Goal: Task Accomplishment & Management: Use online tool/utility

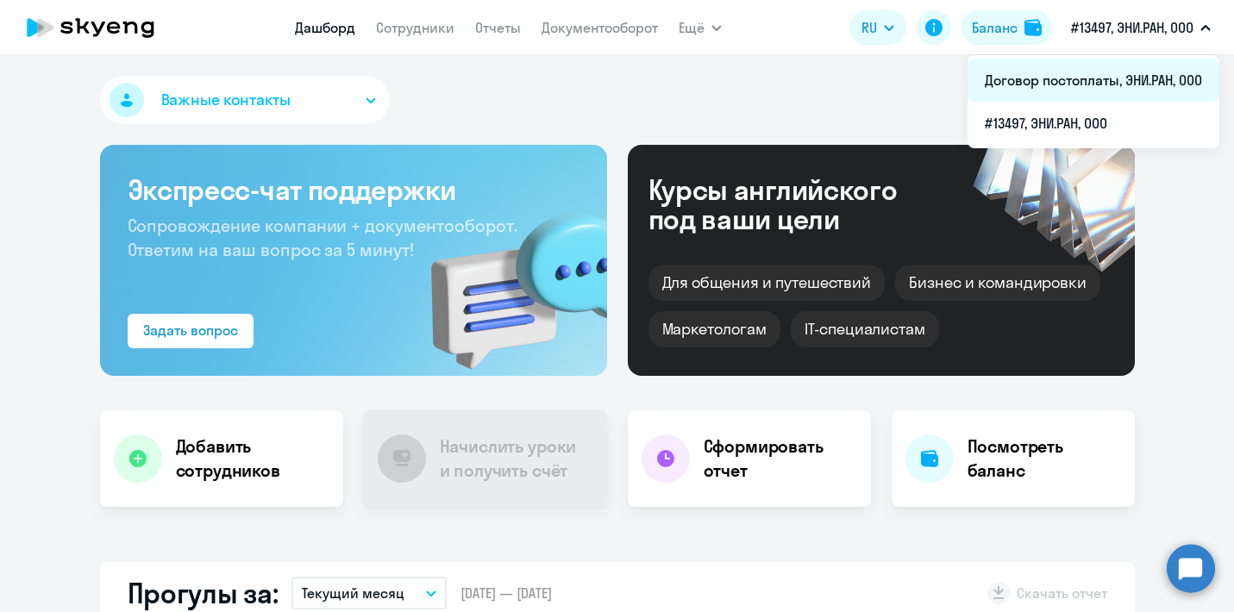
click at [1104, 79] on li "Договор постоплаты, ЭНИ.РАН, ООО" at bounding box center [1094, 80] width 252 height 43
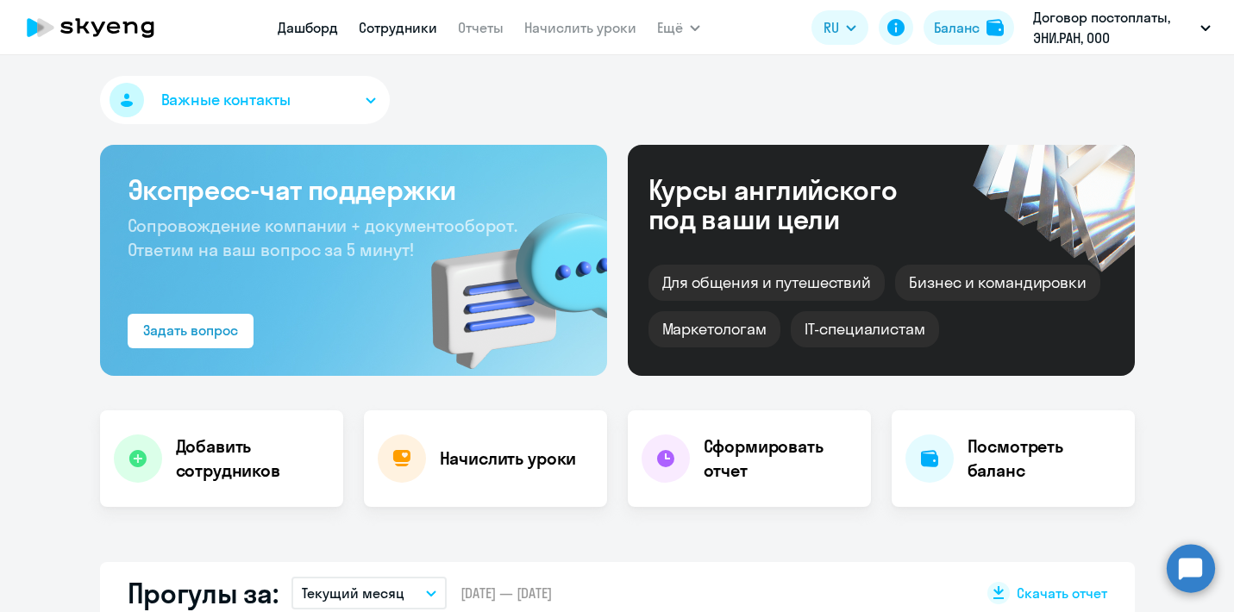
click at [391, 28] on link "Сотрудники" at bounding box center [398, 27] width 79 height 17
select select "30"
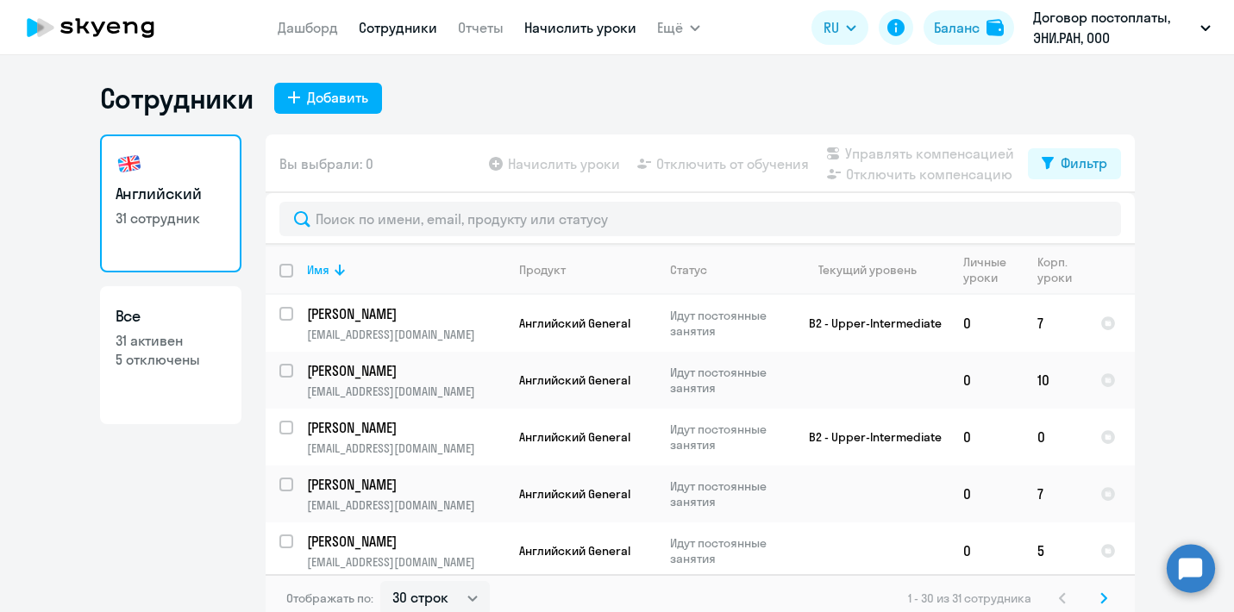
click at [570, 22] on link "Начислить уроки" at bounding box center [580, 27] width 112 height 17
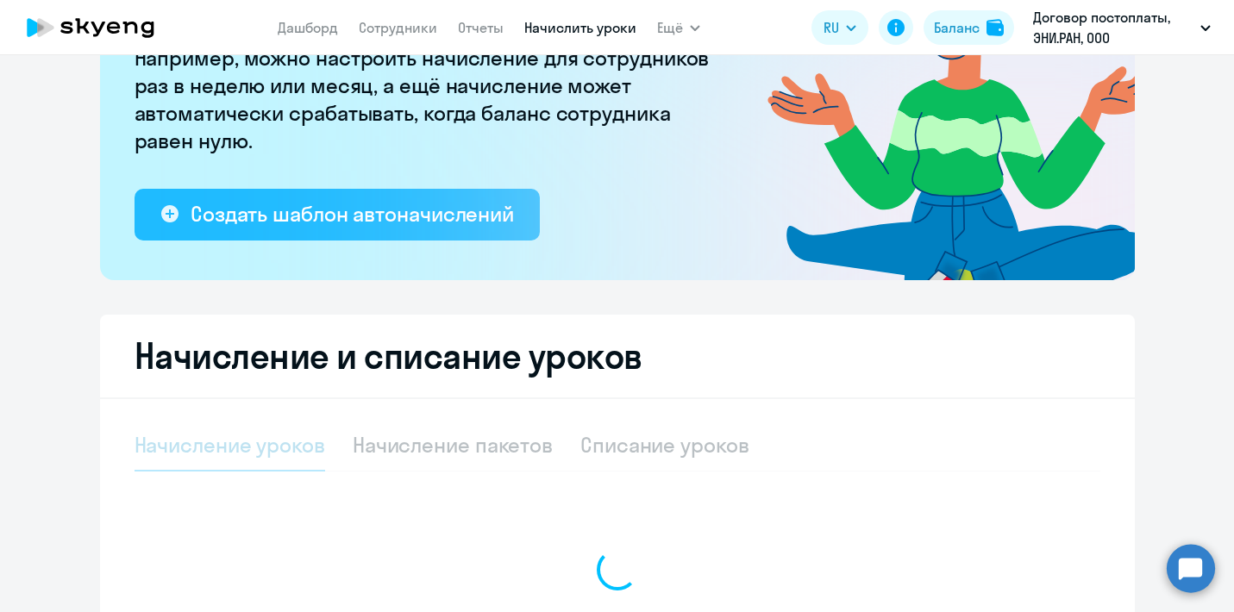
select select "10"
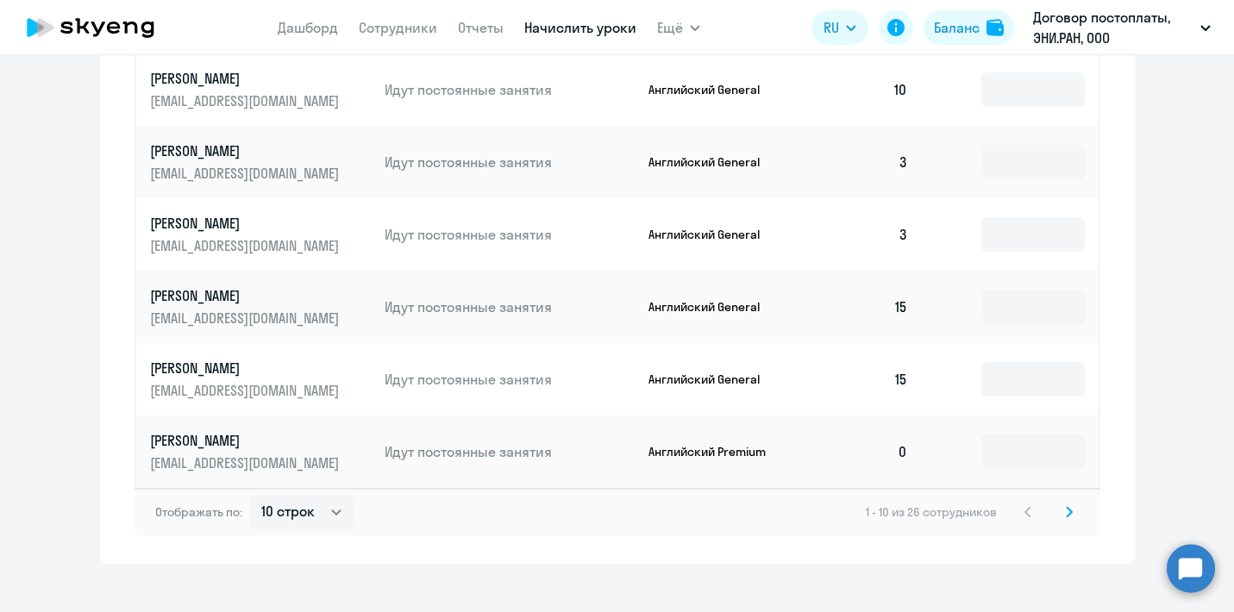
scroll to position [1160, 0]
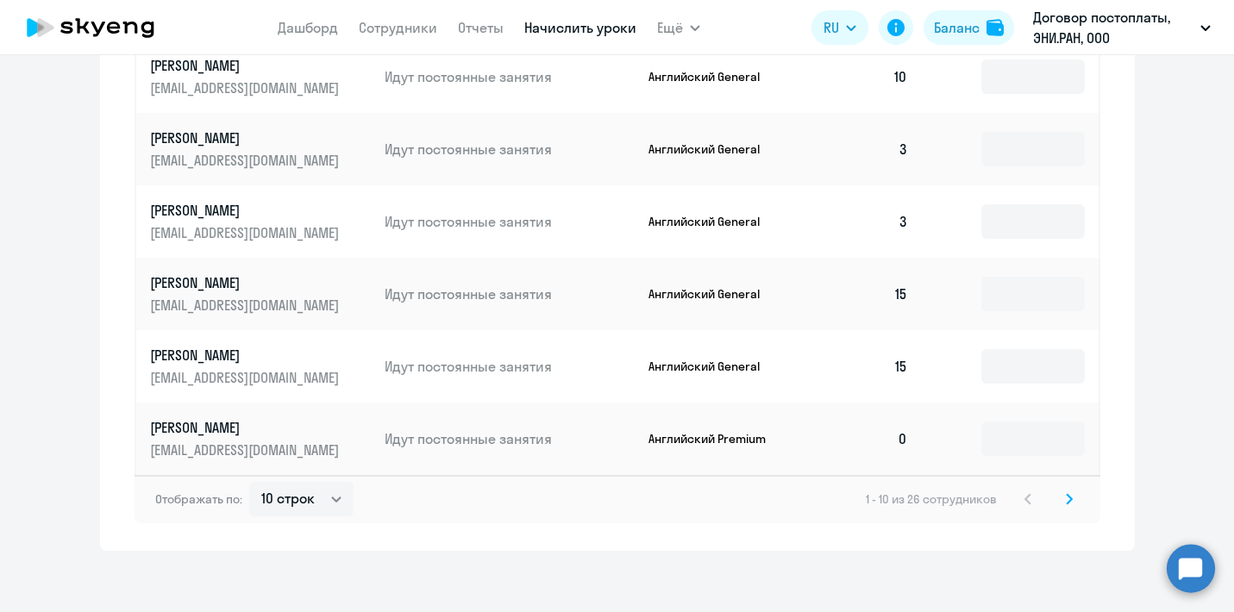
click at [1065, 504] on svg-icon at bounding box center [1069, 499] width 21 height 21
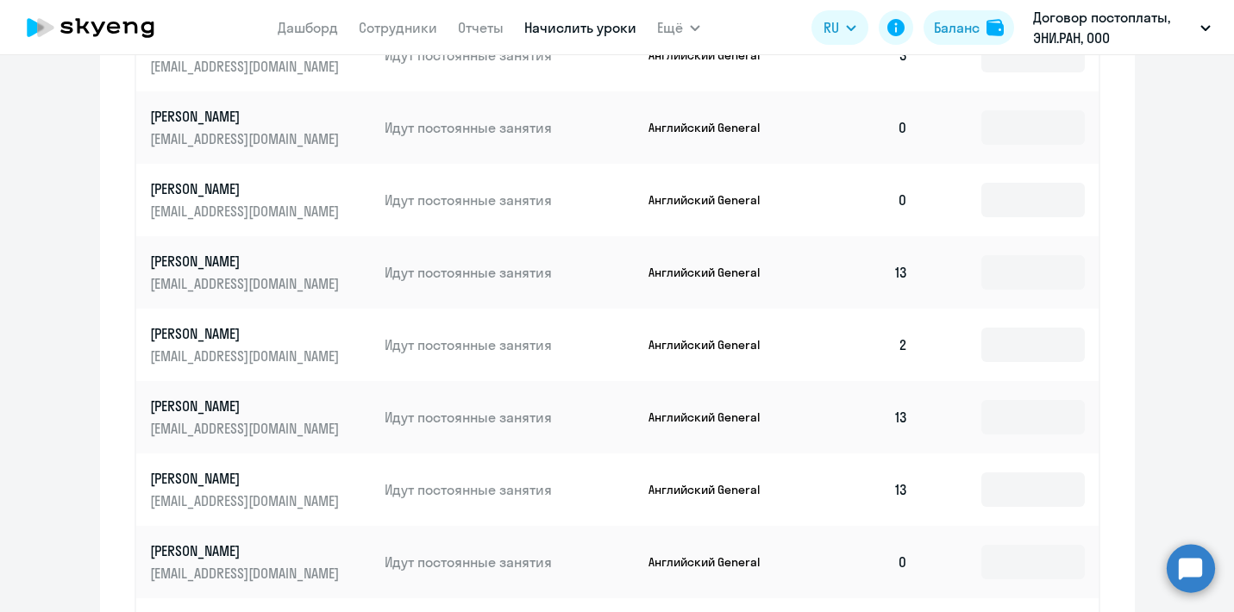
scroll to position [923, 0]
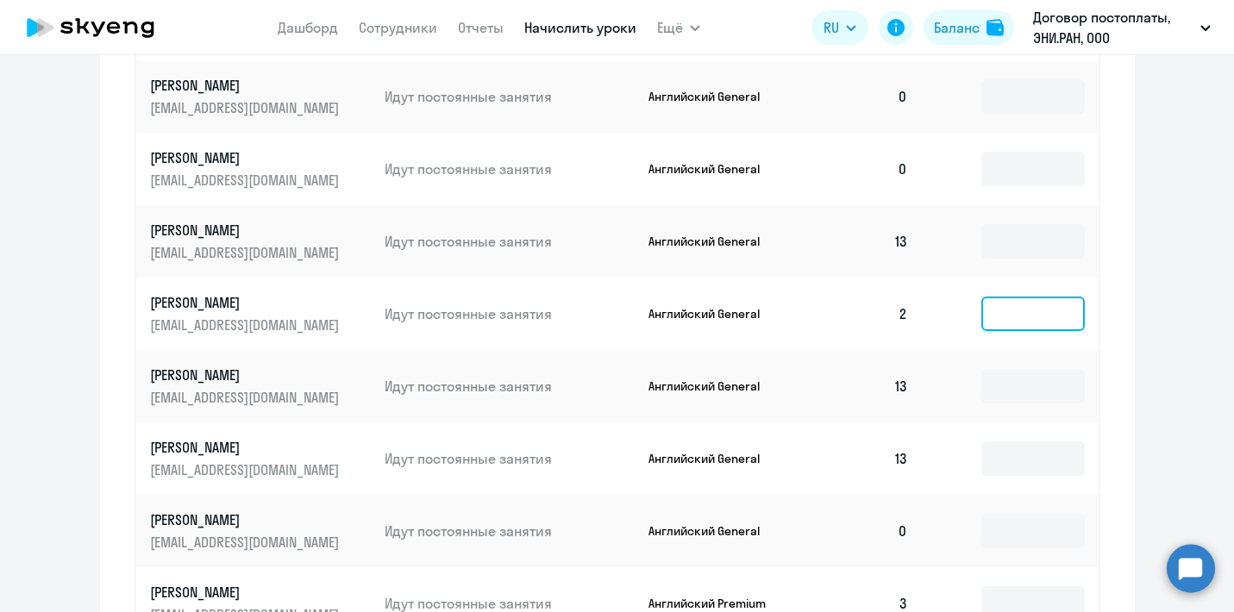
click at [995, 308] on input at bounding box center [1034, 314] width 104 height 35
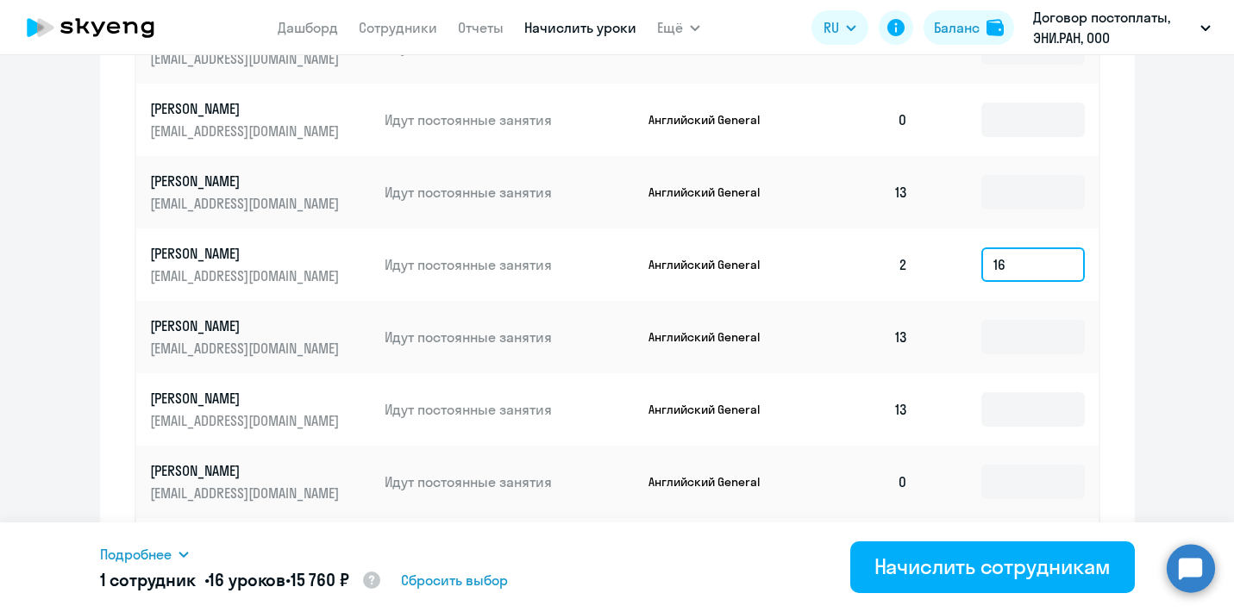
scroll to position [976, 0]
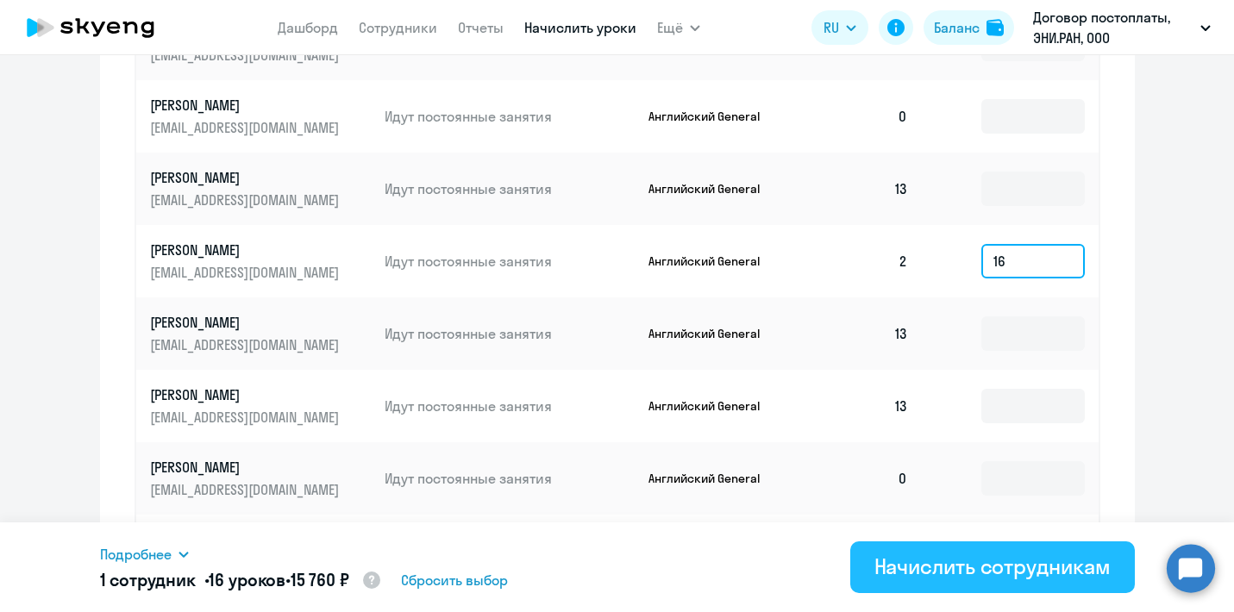
type input "16"
click at [986, 575] on div "Начислить сотрудникам" at bounding box center [993, 567] width 236 height 28
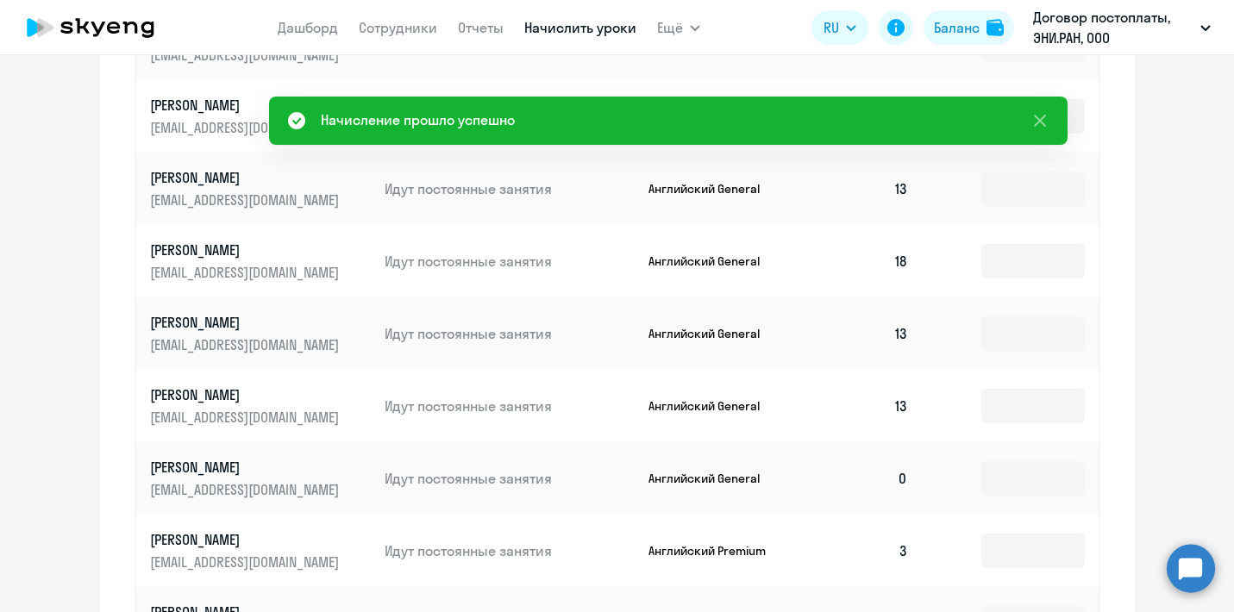
scroll to position [533, 0]
